Goal: Information Seeking & Learning: Understand process/instructions

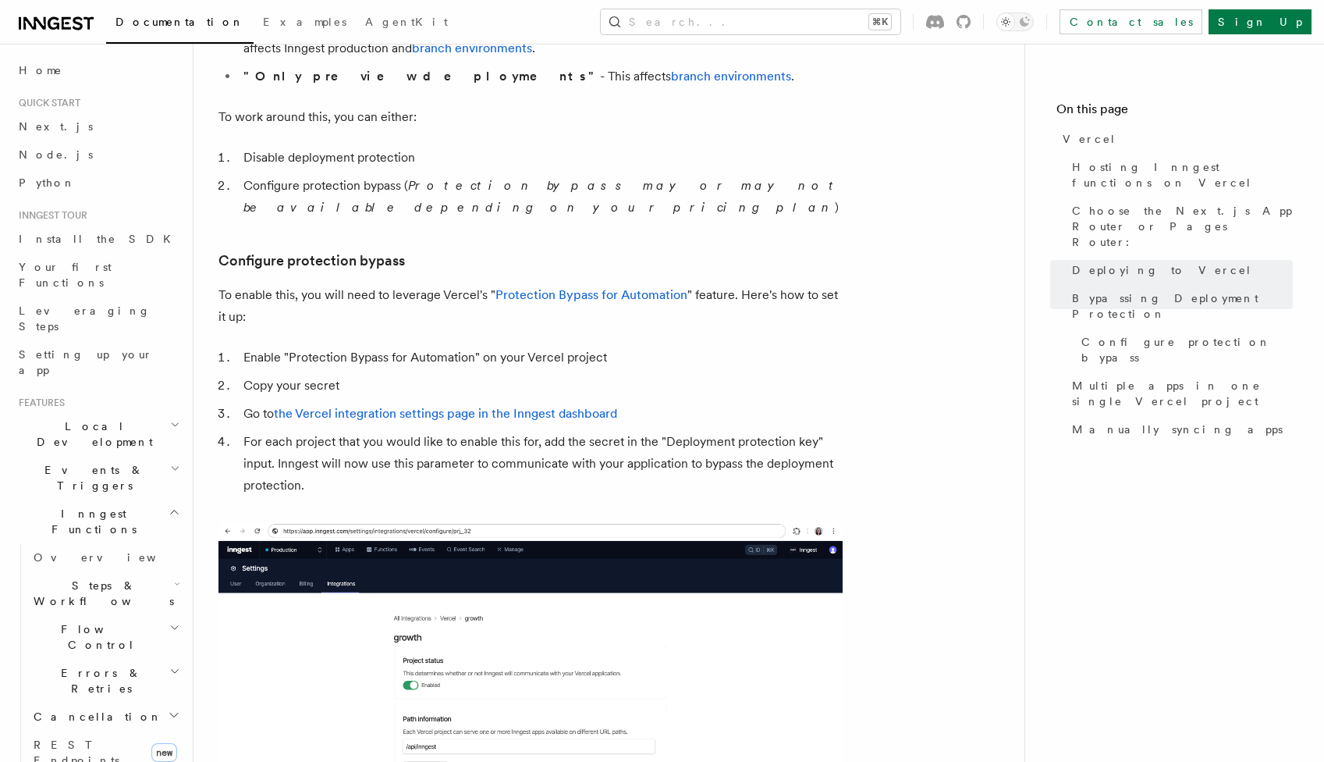
scroll to position [1308, 0]
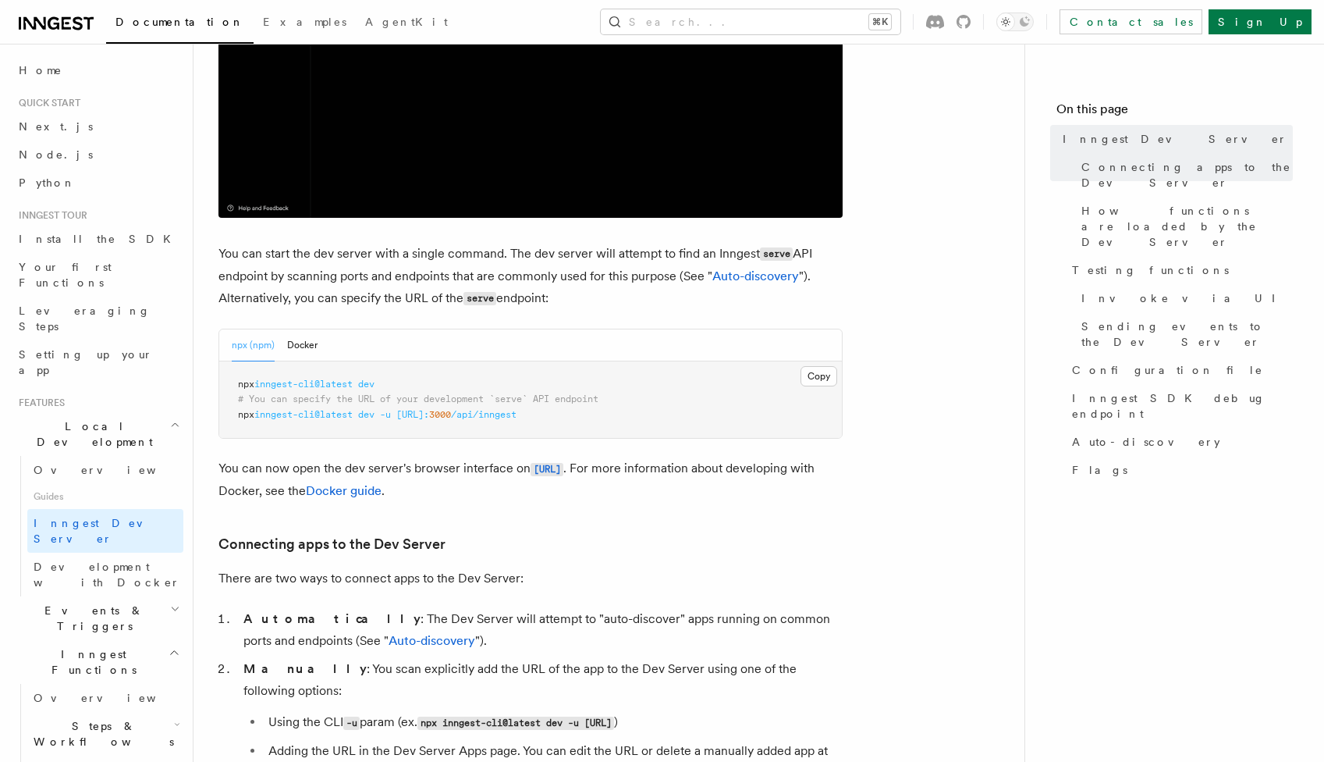
scroll to position [544, 0]
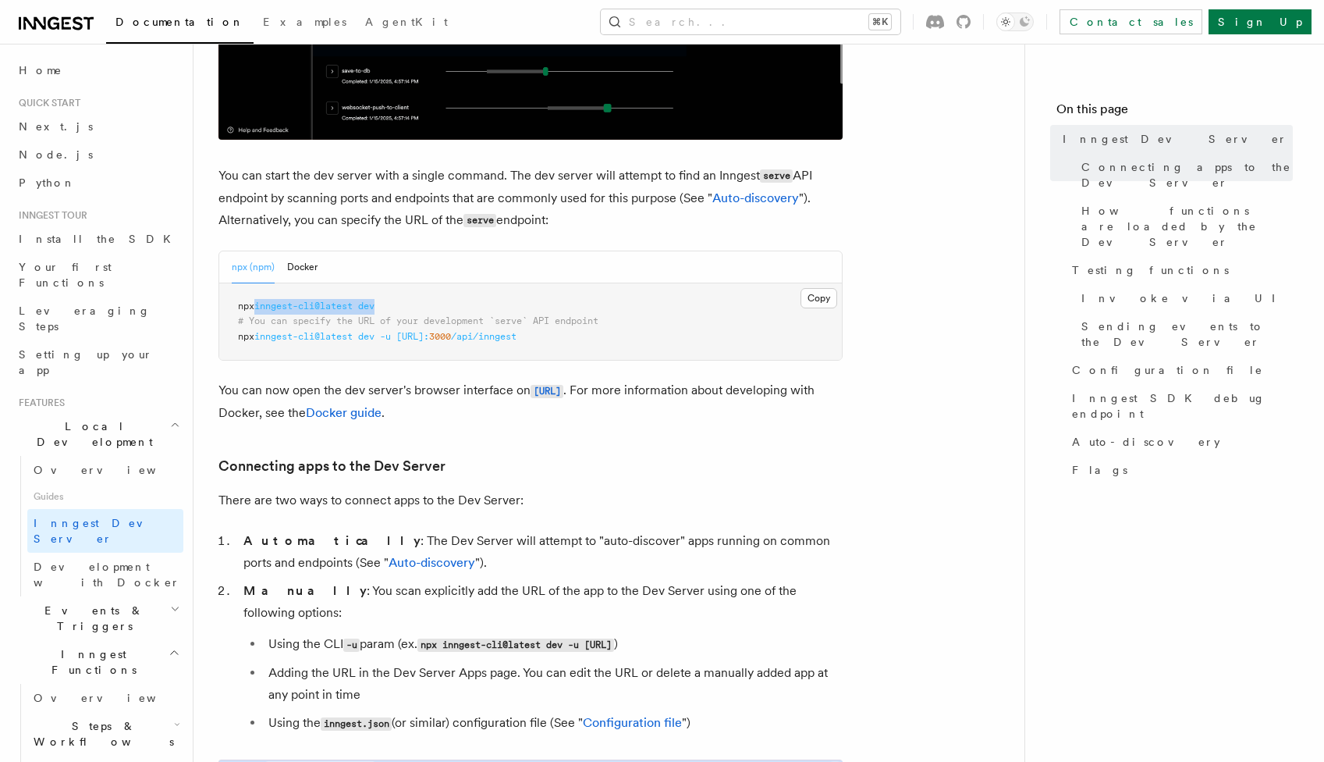
drag, startPoint x: 392, startPoint y: 304, endPoint x: 261, endPoint y: 311, distance: 131.3
click at [261, 311] on pre "npx inngest-cli@latest dev # You can specify the URL of your development `serve…" at bounding box center [530, 321] width 623 height 77
copy span "inngest-cli@latest dev"
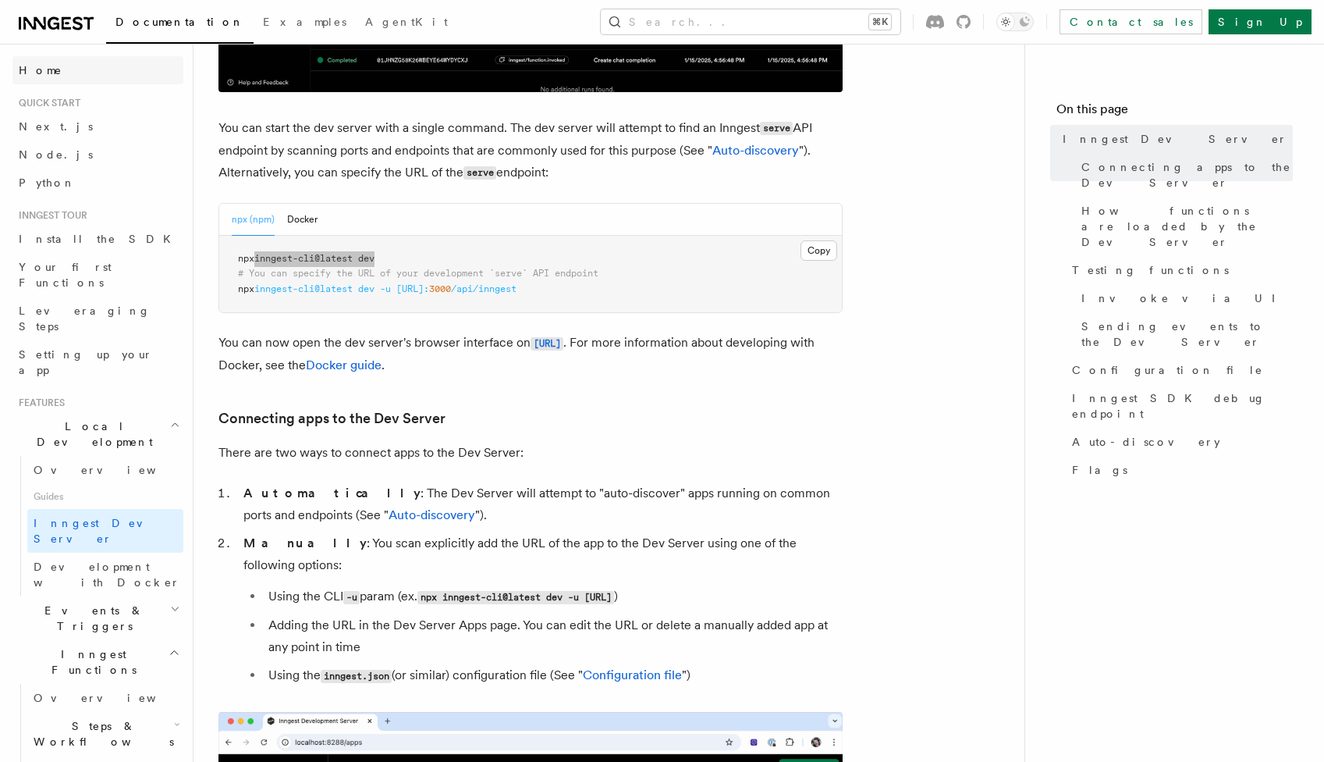
scroll to position [578, 0]
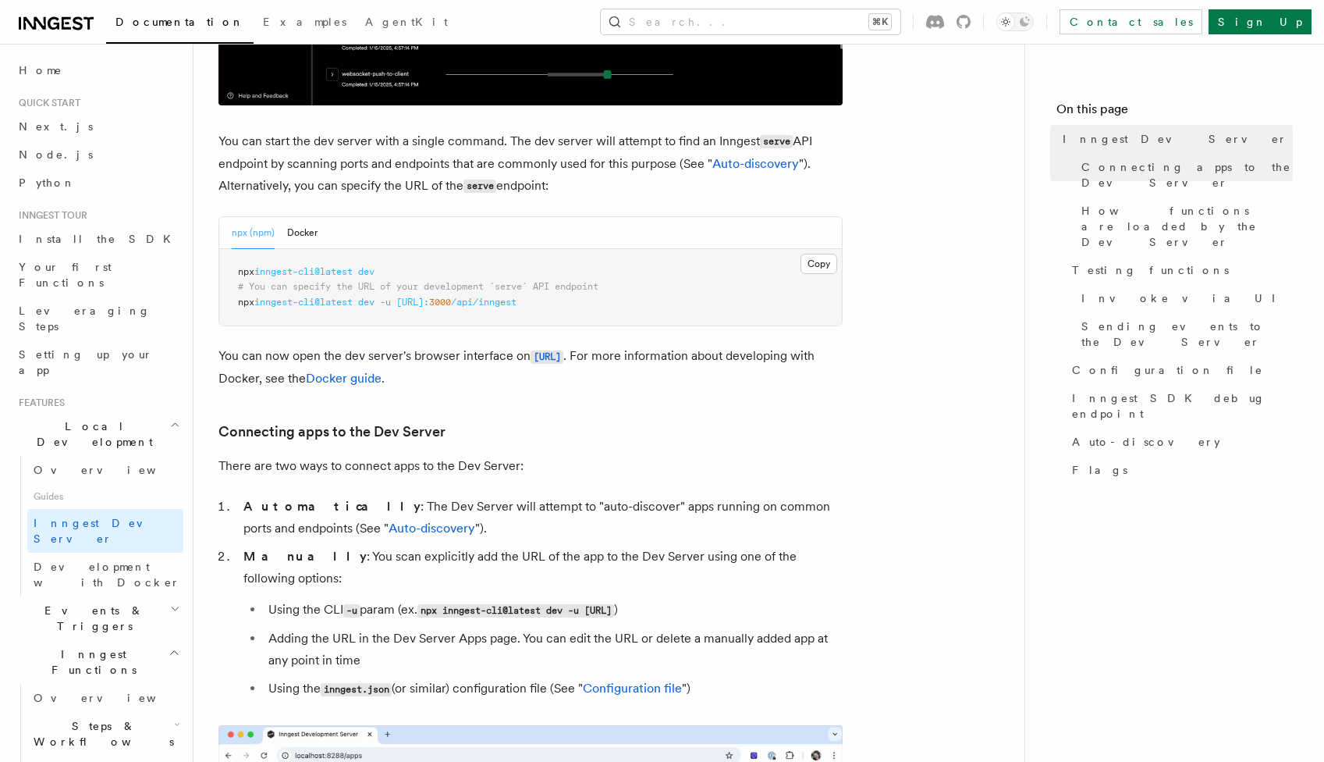
click at [395, 270] on pre "npx inngest-cli@latest dev # You can specify the URL of your development `serve…" at bounding box center [530, 287] width 623 height 77
drag, startPoint x: 380, startPoint y: 273, endPoint x: 267, endPoint y: 278, distance: 113.3
click at [267, 278] on pre "npx inngest-cli@latest dev # You can specify the URL of your development `serve…" at bounding box center [530, 287] width 623 height 77
copy code "inngest-cli@latest dev"
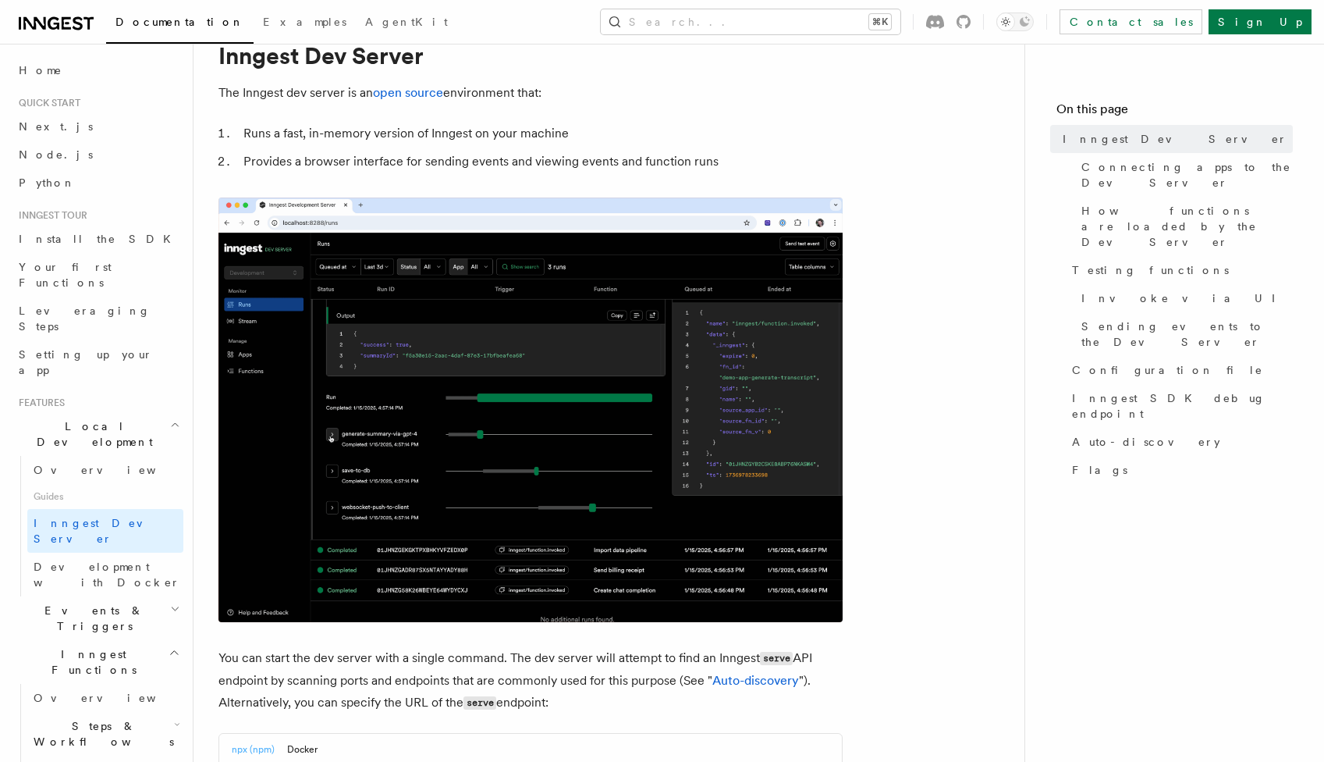
scroll to position [62, 0]
